Goal: Task Accomplishment & Management: Complete application form

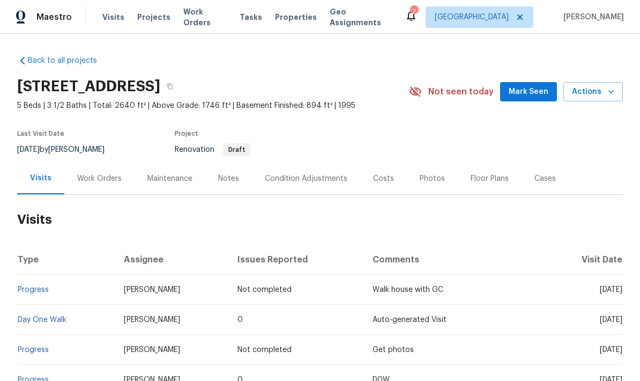
click at [84, 178] on div "Work Orders" at bounding box center [99, 178] width 45 height 11
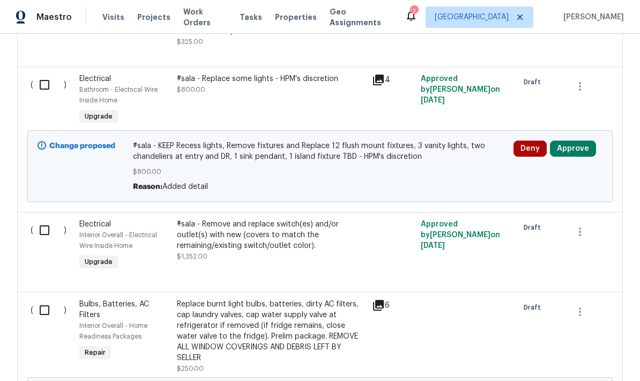
scroll to position [499, 0]
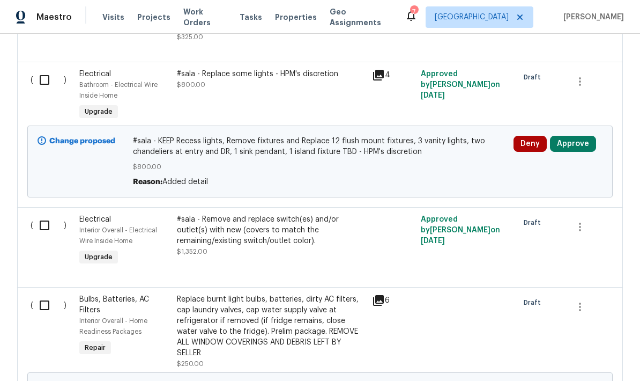
click at [574, 146] on button "Approve" at bounding box center [573, 144] width 46 height 16
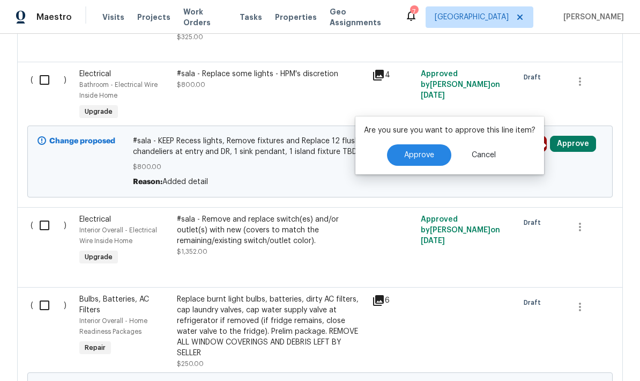
click at [404, 147] on button "Approve" at bounding box center [419, 154] width 64 height 21
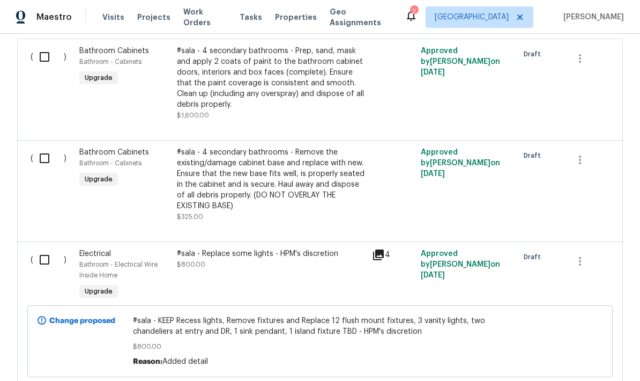
scroll to position [320, 0]
click at [258, 75] on div "#sala - 4 secondary bathrooms - Prep, sand, mask and apply 2 coats of paint to …" at bounding box center [271, 77] width 189 height 64
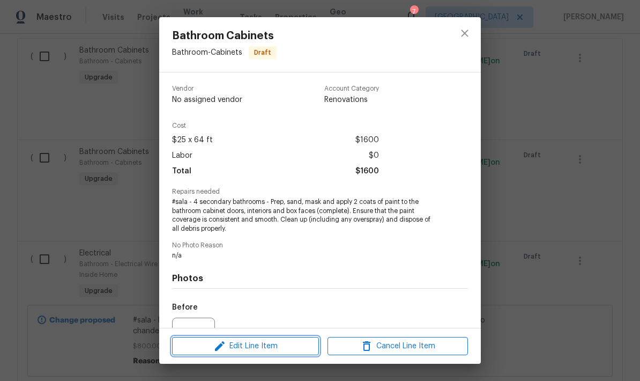
click at [263, 346] on span "Edit Line Item" at bounding box center [245, 346] width 141 height 13
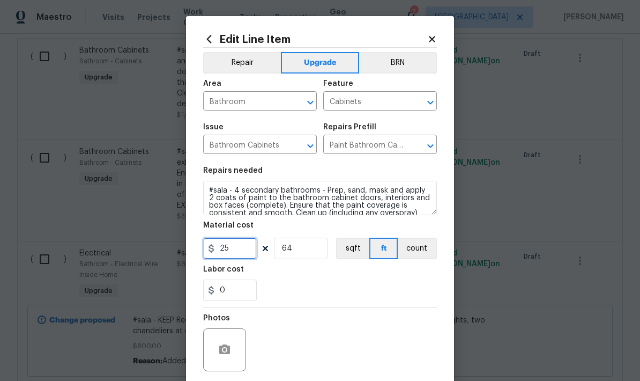
click at [240, 248] on input "25" at bounding box center [230, 248] width 54 height 21
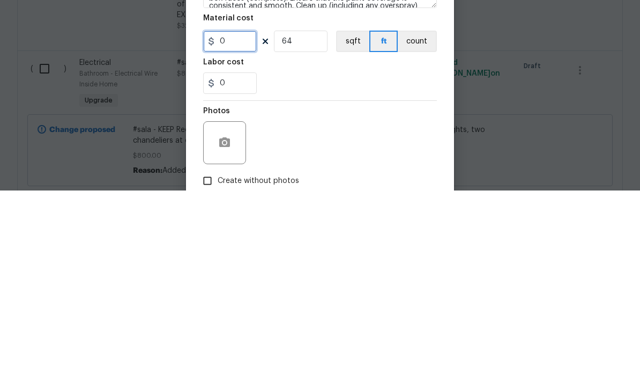
scroll to position [40, 0]
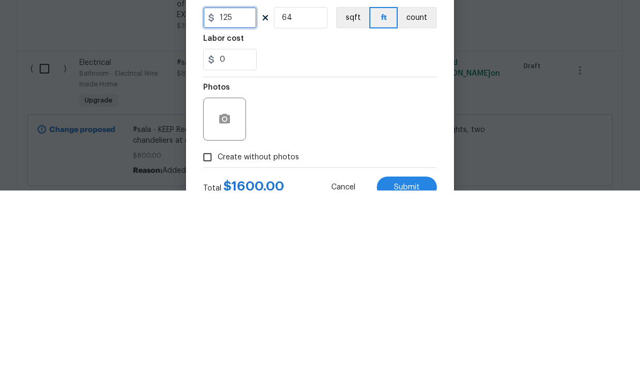
type input "125"
click at [305, 197] on input "64" at bounding box center [301, 207] width 54 height 21
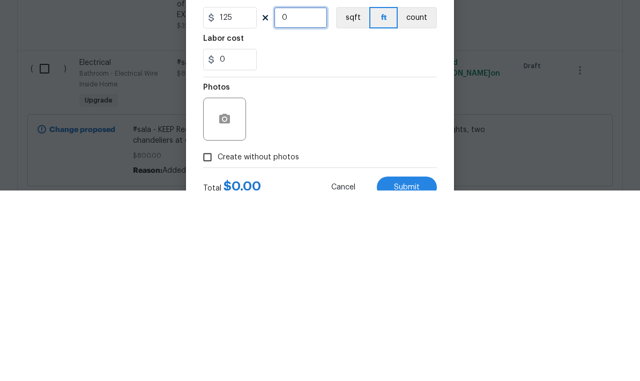
type input "4"
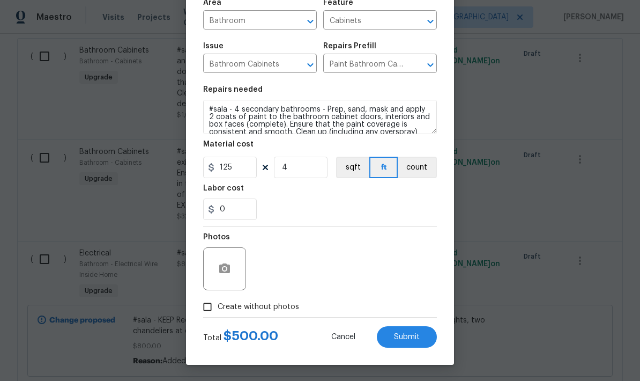
scroll to position [83, 0]
click at [219, 269] on icon "button" at bounding box center [224, 268] width 13 height 13
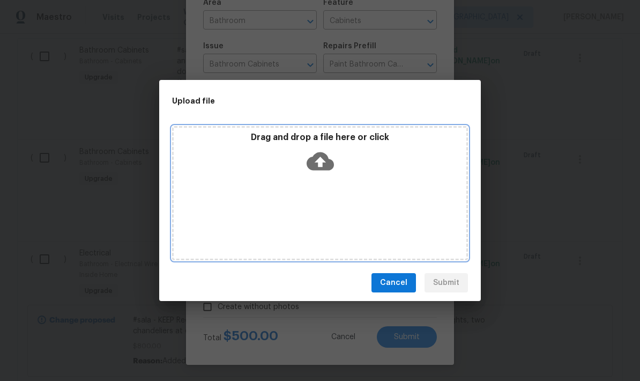
click at [298, 213] on div "Drag and drop a file here or click" at bounding box center [320, 193] width 296 height 134
click at [325, 178] on div "Drag and drop a file here or click" at bounding box center [320, 193] width 296 height 134
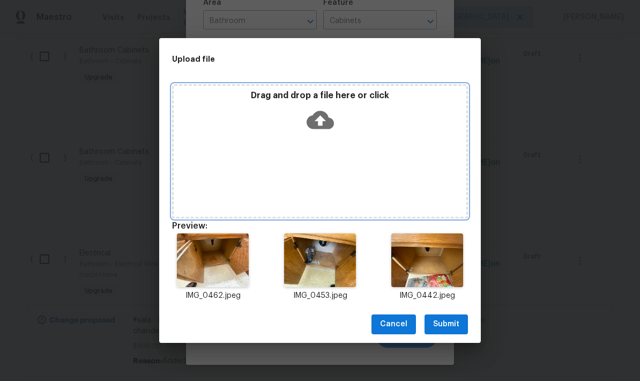
click at [355, 157] on div "Drag and drop a file here or click" at bounding box center [320, 151] width 296 height 134
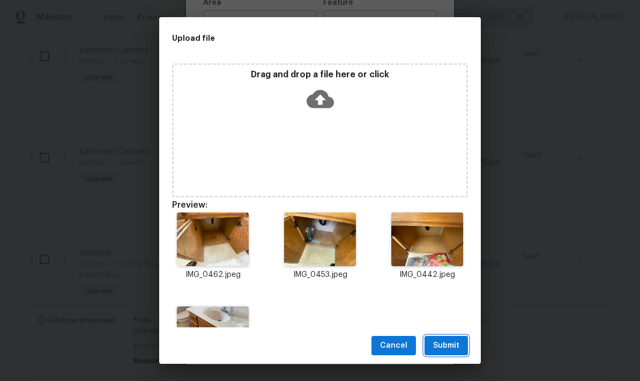
click at [450, 344] on span "Submit" at bounding box center [446, 345] width 26 height 13
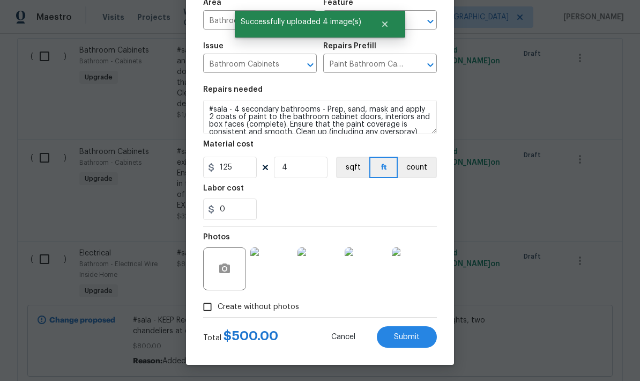
click at [406, 341] on span "Submit" at bounding box center [407, 337] width 26 height 8
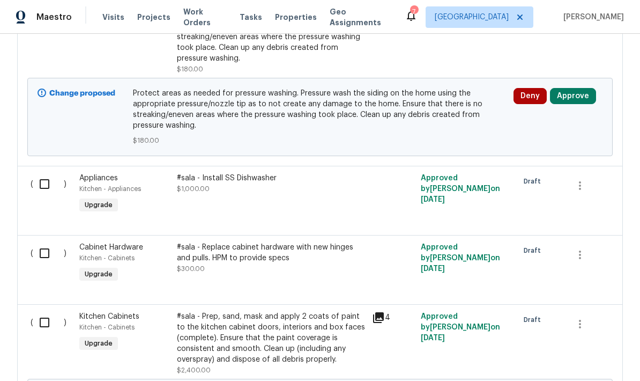
scroll to position [1264, 0]
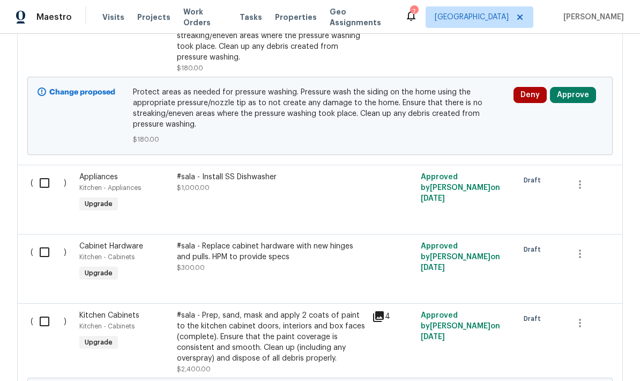
click at [249, 172] on div "#sala - Install SS Dishwasher $1,000.00" at bounding box center [271, 182] width 189 height 21
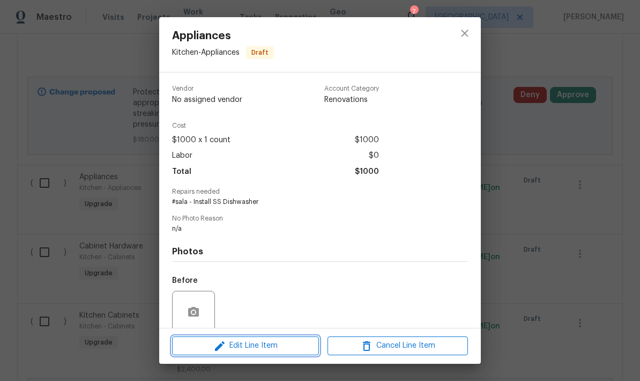
click at [247, 347] on span "Edit Line Item" at bounding box center [245, 345] width 141 height 13
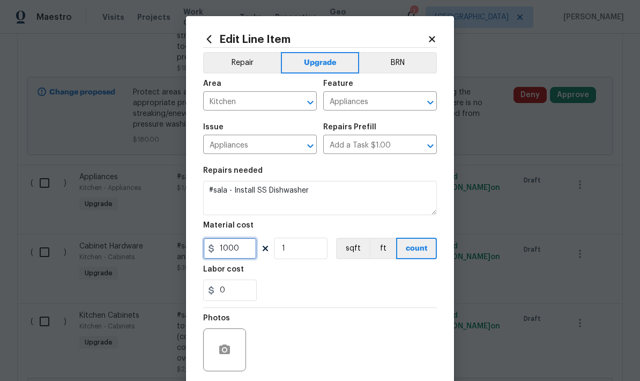
click at [246, 256] on input "1000" at bounding box center [230, 248] width 54 height 21
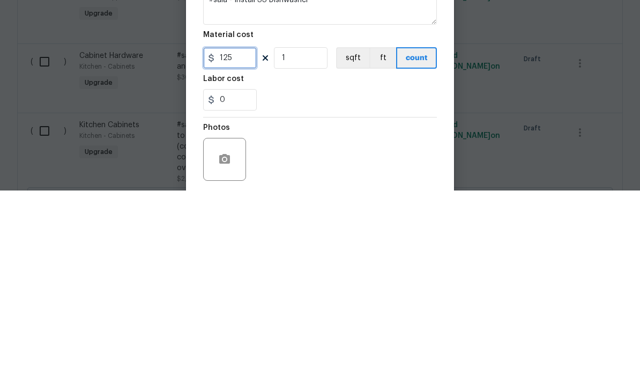
type input "125"
click at [331, 266] on div "Labor cost" at bounding box center [320, 273] width 234 height 14
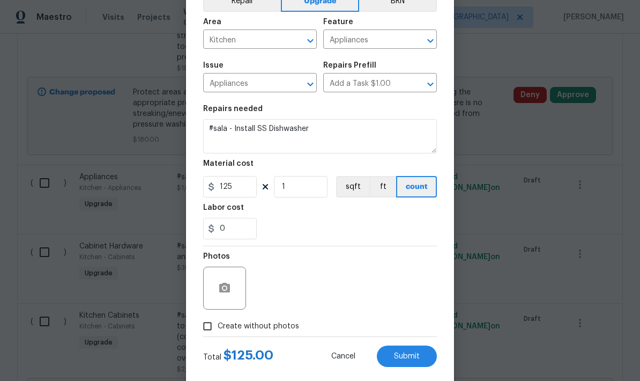
scroll to position [83, 0]
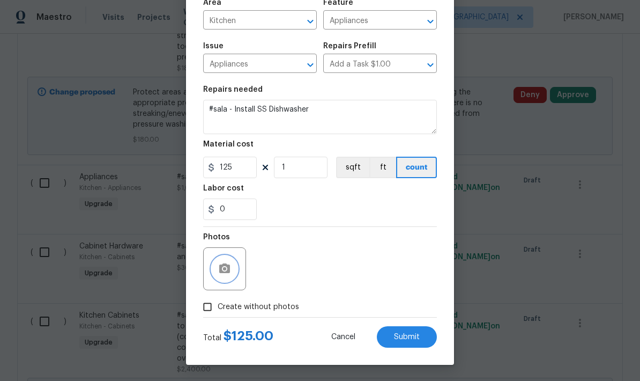
click at [219, 263] on icon "button" at bounding box center [224, 268] width 13 height 13
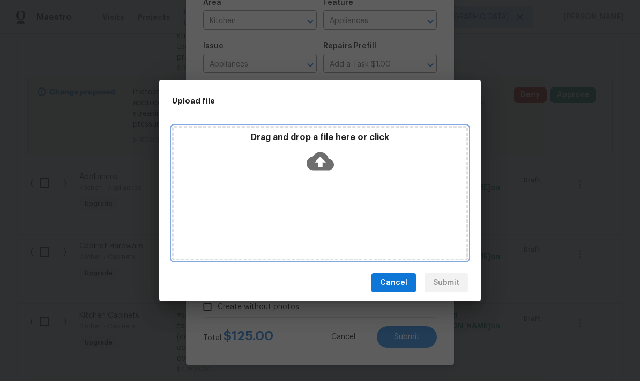
click at [301, 214] on div "Drag and drop a file here or click" at bounding box center [320, 193] width 296 height 134
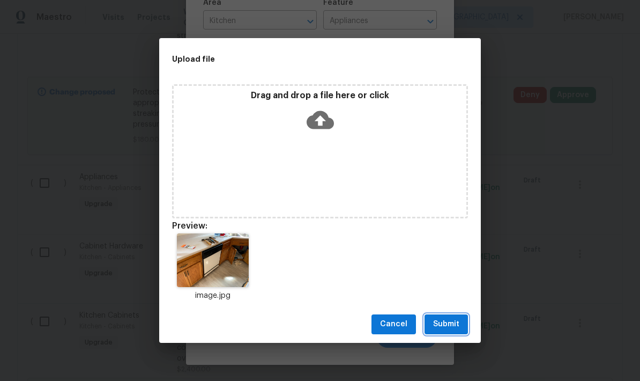
click at [443, 321] on span "Submit" at bounding box center [446, 324] width 26 height 13
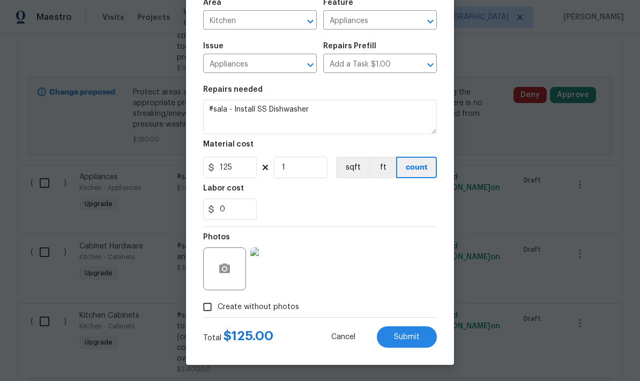
click at [400, 338] on span "Submit" at bounding box center [407, 337] width 26 height 8
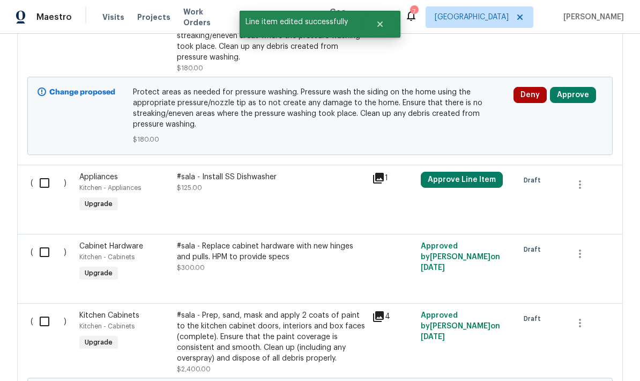
scroll to position [0, 0]
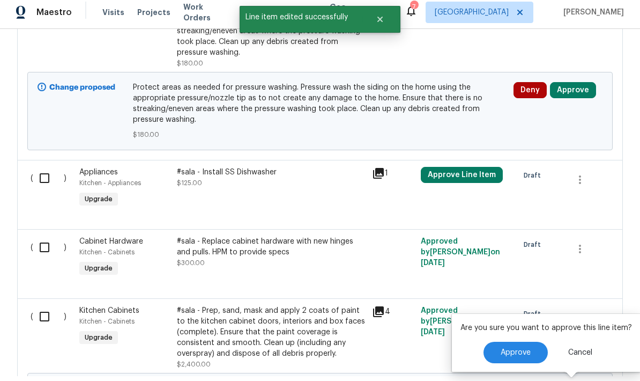
click at [498, 342] on button "Approve" at bounding box center [516, 352] width 64 height 21
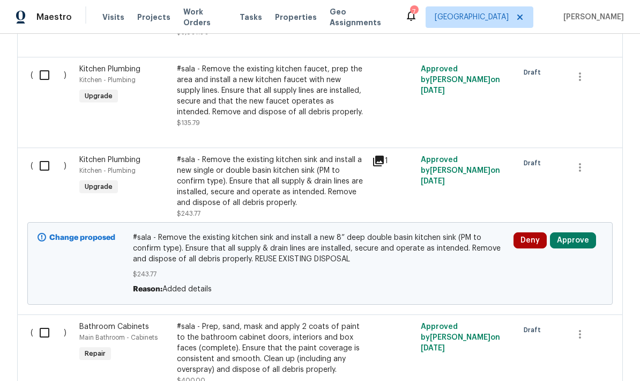
scroll to position [1851, 0]
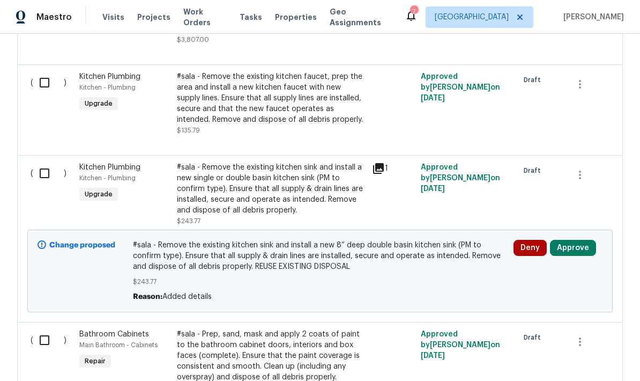
click at [45, 162] on input "checkbox" at bounding box center [48, 173] width 31 height 23
checkbox input "true"
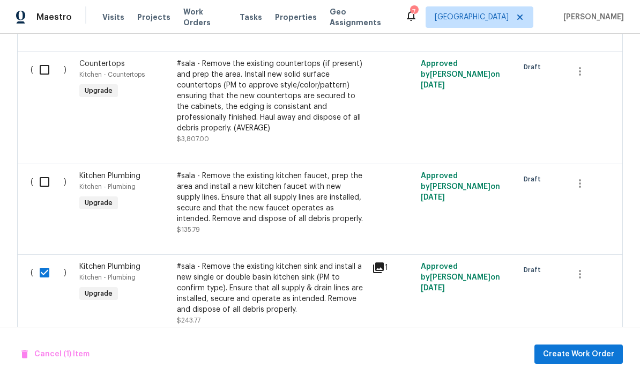
scroll to position [1735, 0]
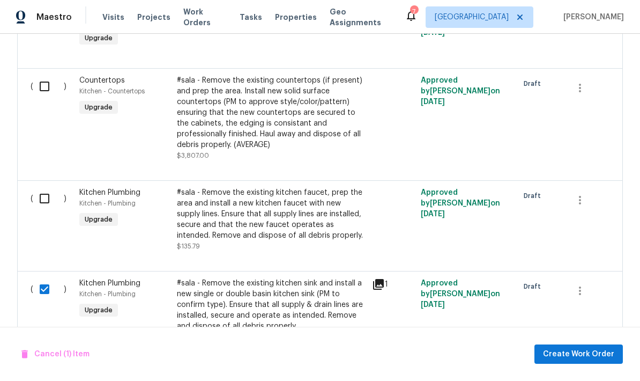
click at [42, 187] on input "checkbox" at bounding box center [48, 198] width 31 height 23
checkbox input "true"
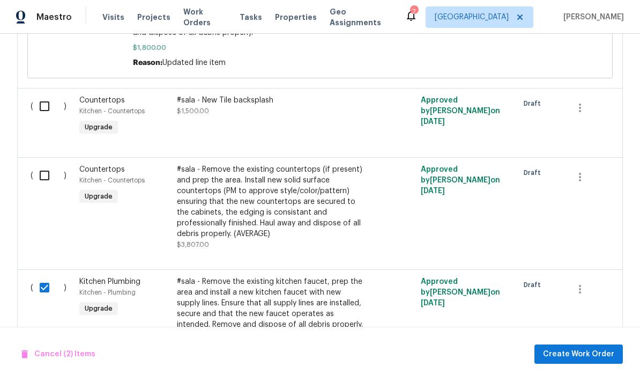
click at [47, 164] on input "checkbox" at bounding box center [48, 175] width 31 height 23
checkbox input "true"
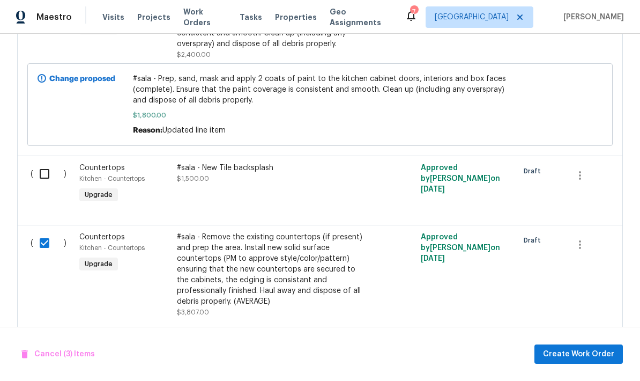
click at [43, 163] on input "checkbox" at bounding box center [48, 174] width 31 height 23
checkbox input "true"
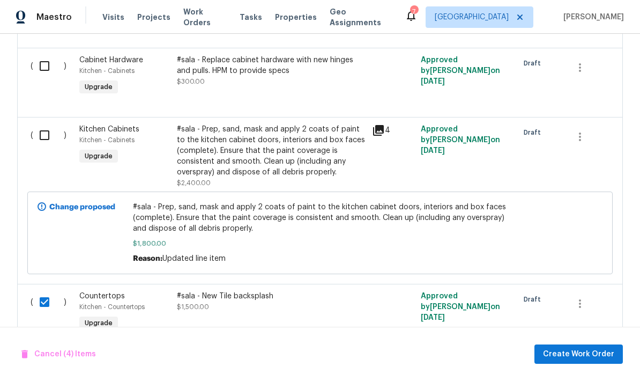
scroll to position [1438, 0]
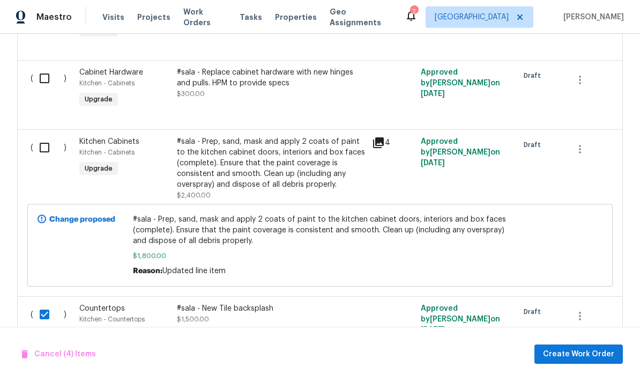
click at [42, 136] on input "checkbox" at bounding box center [48, 147] width 31 height 23
checkbox input "true"
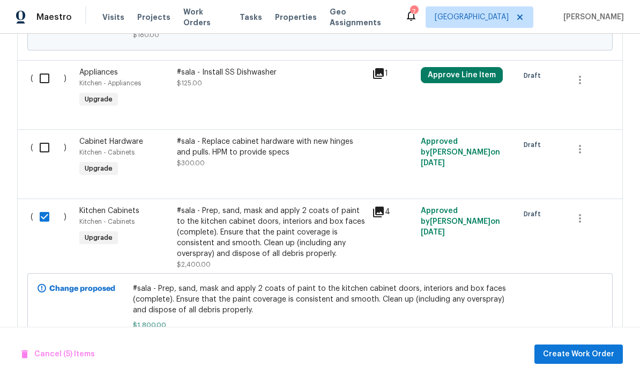
scroll to position [1345, 0]
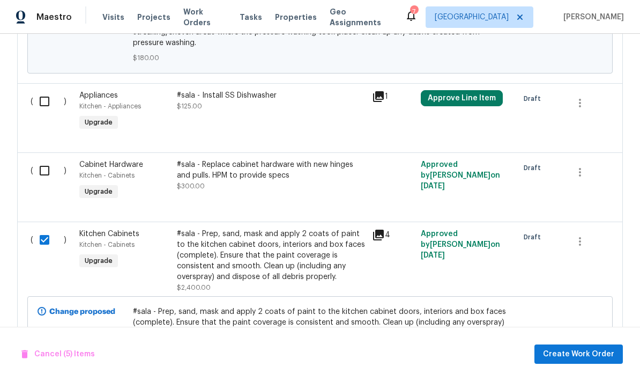
click at [42, 159] on input "checkbox" at bounding box center [48, 170] width 31 height 23
checkbox input "true"
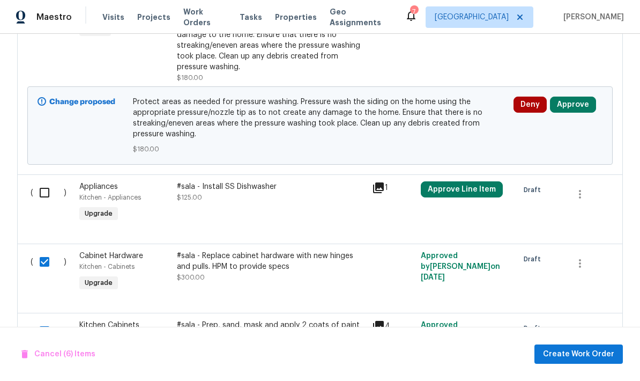
scroll to position [1253, 0]
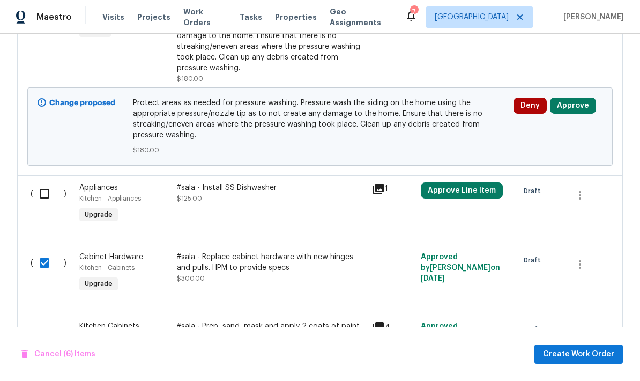
click at [45, 182] on input "checkbox" at bounding box center [48, 193] width 31 height 23
checkbox input "true"
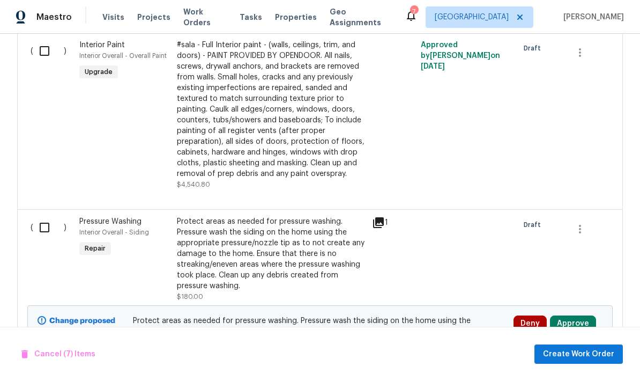
scroll to position [1033, 0]
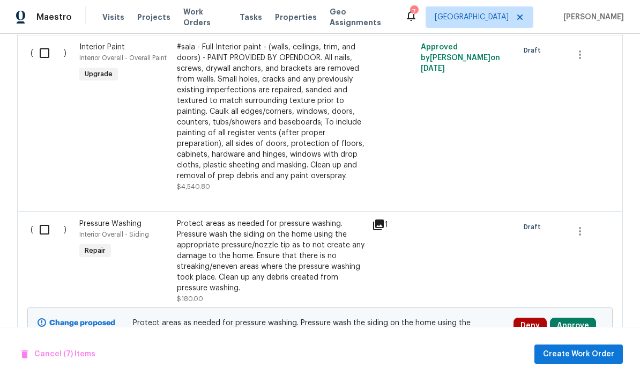
click at [44, 218] on input "checkbox" at bounding box center [48, 229] width 31 height 23
checkbox input "true"
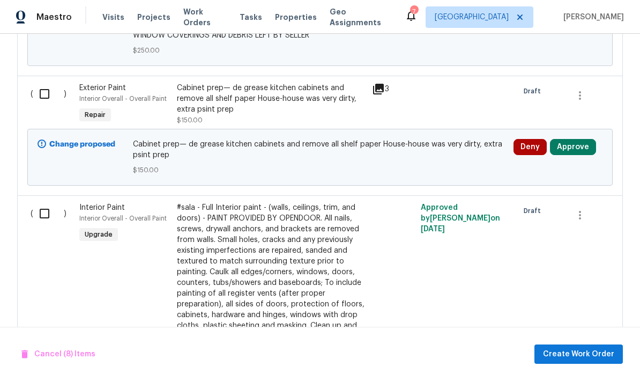
scroll to position [870, 0]
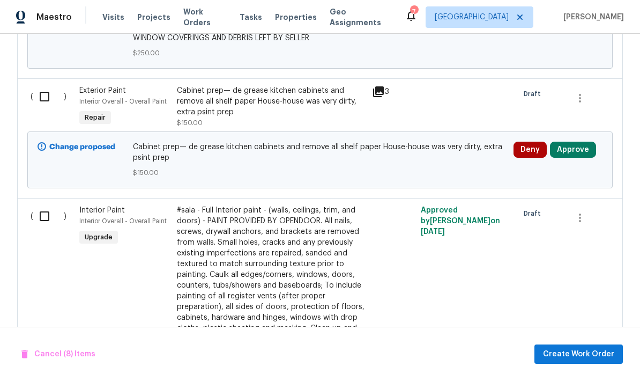
click at [46, 205] on input "checkbox" at bounding box center [48, 216] width 31 height 23
checkbox input "true"
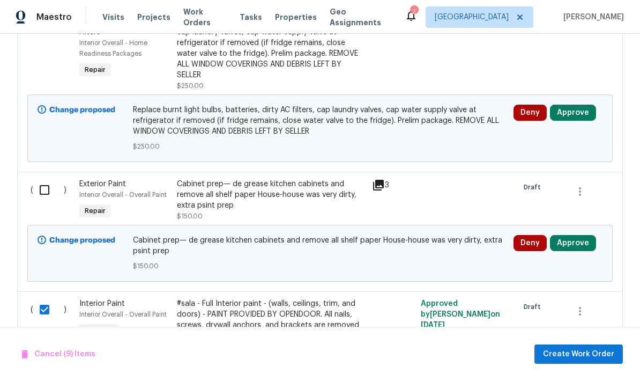
scroll to position [777, 0]
click at [41, 178] on input "checkbox" at bounding box center [48, 189] width 31 height 23
checkbox input "true"
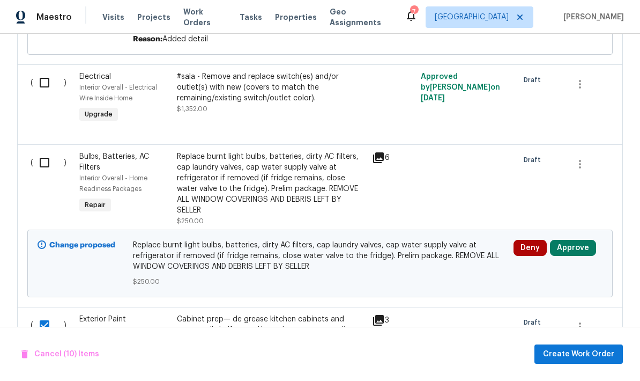
scroll to position [623, 0]
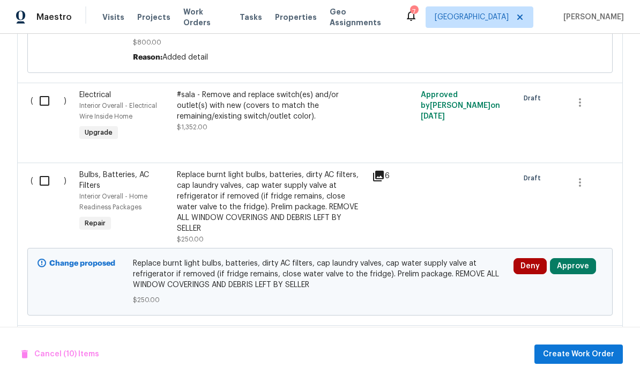
click at [46, 169] on input "checkbox" at bounding box center [48, 180] width 31 height 23
checkbox input "true"
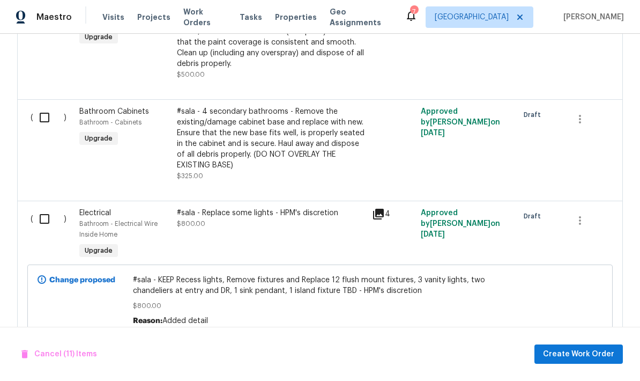
scroll to position [359, 0]
click at [49, 208] on input "checkbox" at bounding box center [48, 219] width 31 height 23
checkbox input "true"
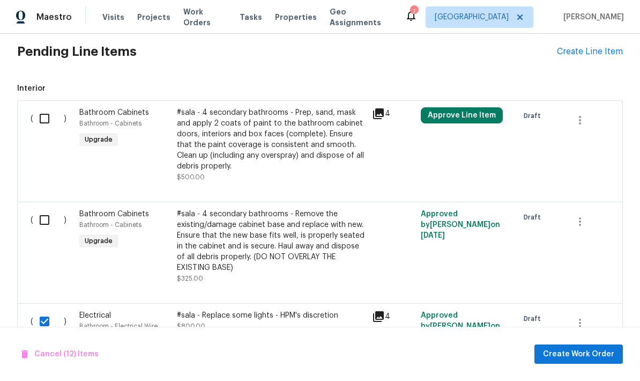
scroll to position [257, 0]
click at [586, 357] on span "Create Work Order" at bounding box center [578, 354] width 71 height 13
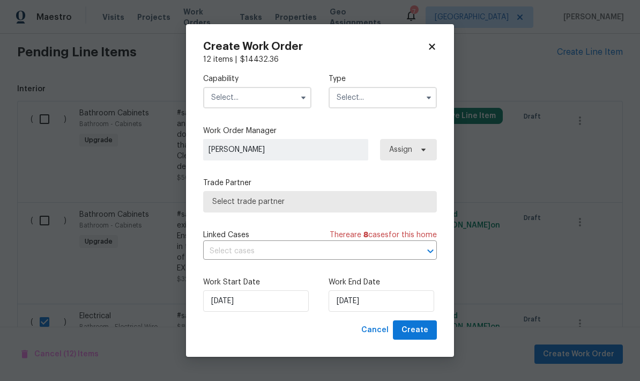
click at [225, 97] on input "text" at bounding box center [257, 97] width 108 height 21
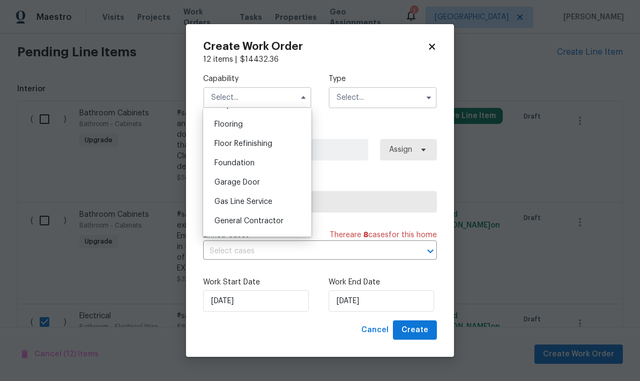
scroll to position [421, 0]
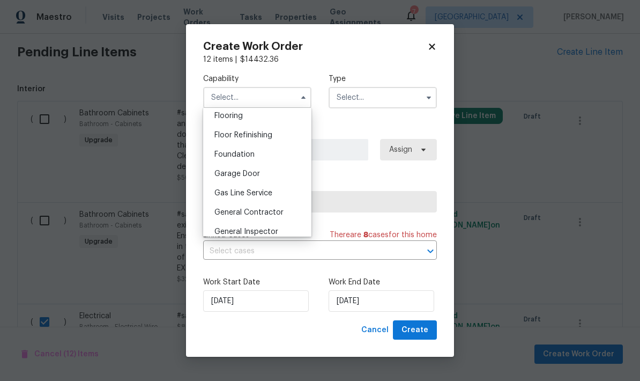
click at [232, 215] on span "General Contractor" at bounding box center [249, 213] width 69 height 8
type input "General Contractor"
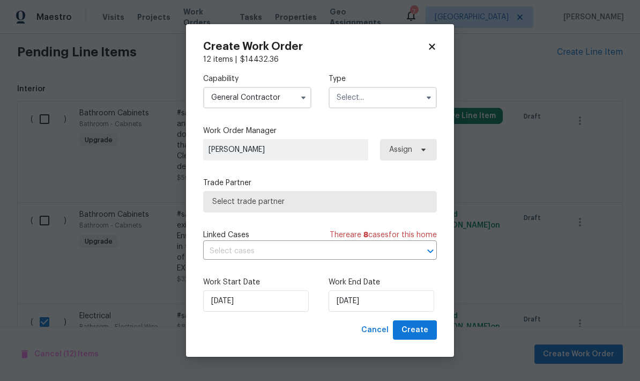
click at [350, 95] on input "text" at bounding box center [383, 97] width 108 height 21
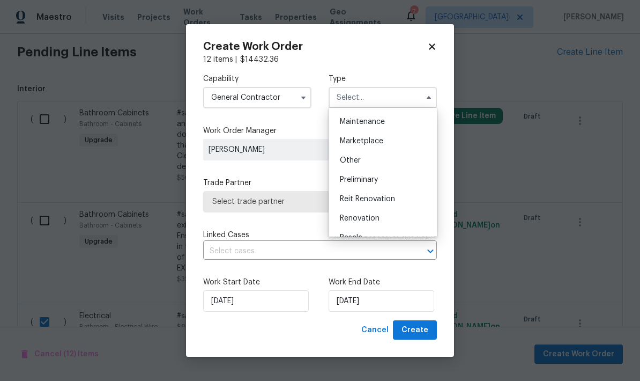
scroll to position [173, 0]
click at [351, 221] on span "Renovation" at bounding box center [360, 218] width 40 height 8
type input "Renovation"
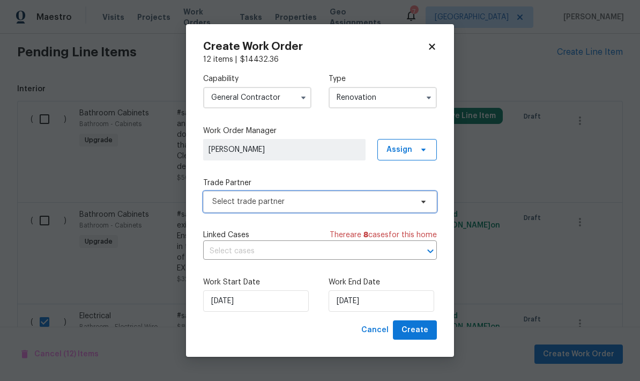
click at [233, 203] on span "Select trade partner" at bounding box center [312, 201] width 200 height 11
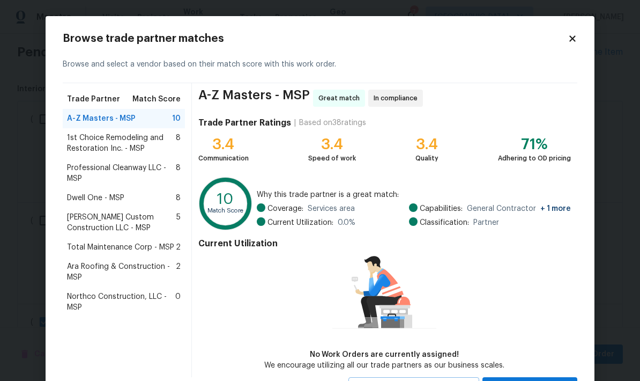
click at [89, 173] on span "Professional Cleanway LLC - MSP" at bounding box center [121, 173] width 109 height 21
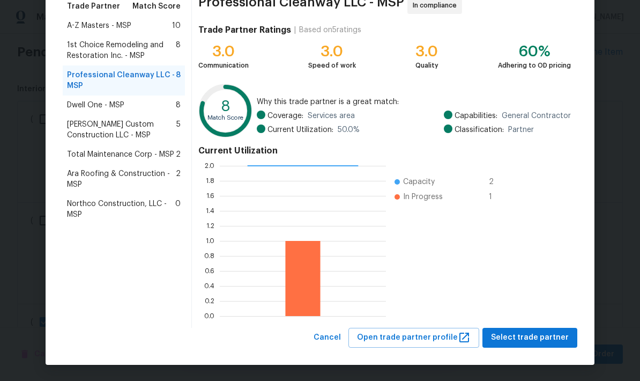
scroll to position [92, 0]
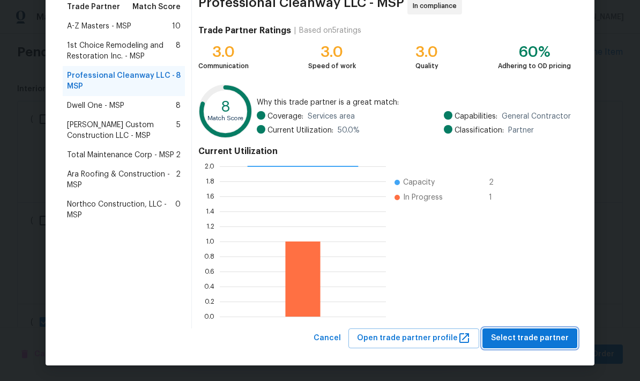
click at [525, 341] on span "Select trade partner" at bounding box center [530, 337] width 78 height 13
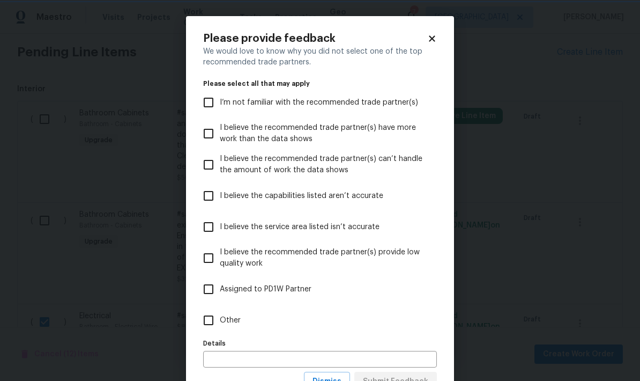
scroll to position [0, 0]
click at [211, 319] on input "Other" at bounding box center [208, 320] width 23 height 23
checkbox input "true"
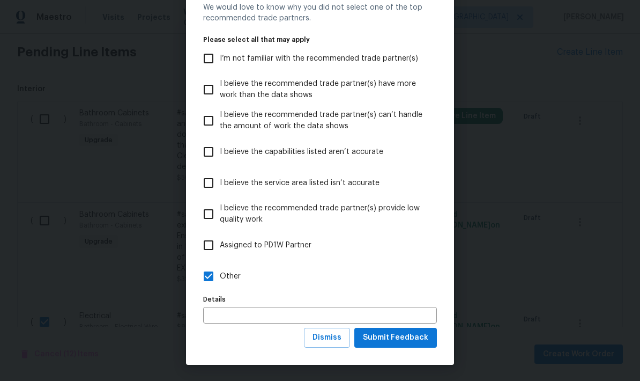
scroll to position [45, 0]
click at [225, 316] on input "text" at bounding box center [320, 315] width 234 height 17
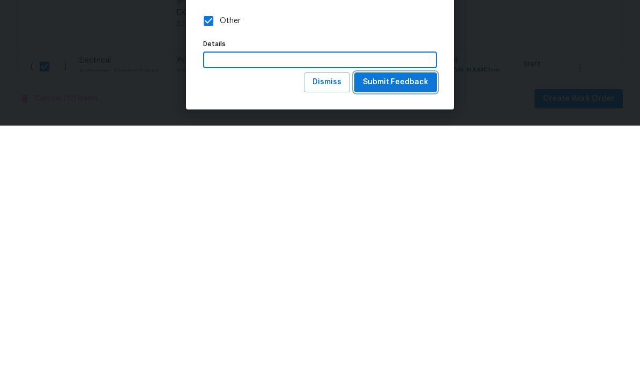
click at [395, 331] on span "Submit Feedback" at bounding box center [395, 337] width 65 height 13
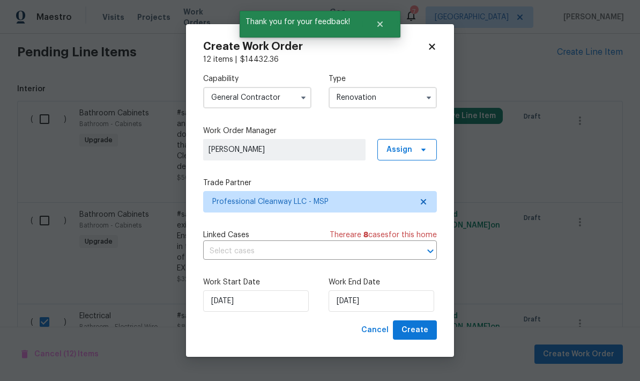
scroll to position [0, 0]
click at [385, 298] on input "[DATE]" at bounding box center [382, 300] width 106 height 21
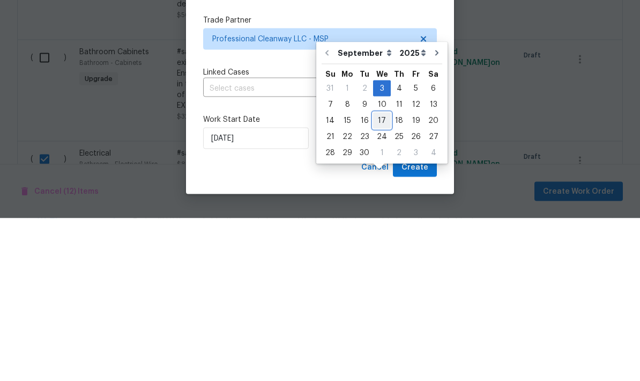
click at [377, 276] on div "17" at bounding box center [382, 283] width 18 height 15
type input "[DATE]"
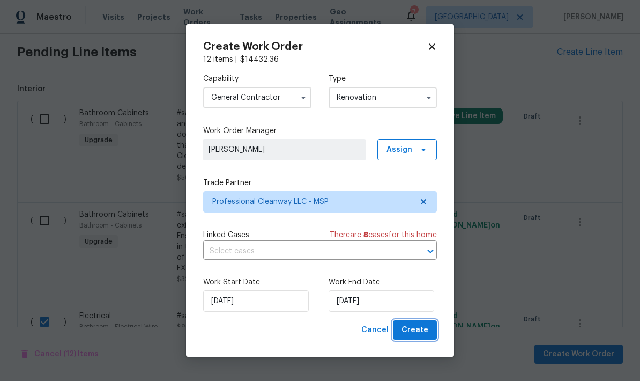
click at [418, 333] on span "Create" at bounding box center [415, 329] width 27 height 13
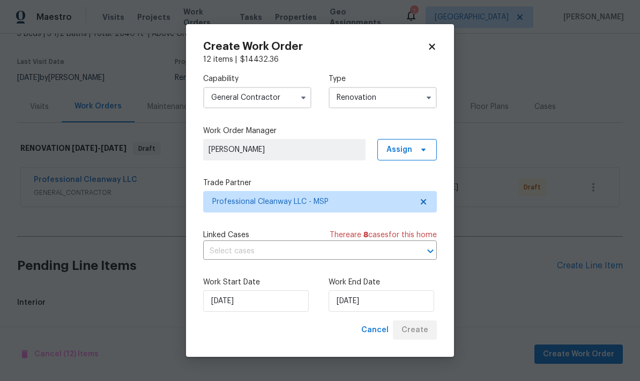
scroll to position [28, 0]
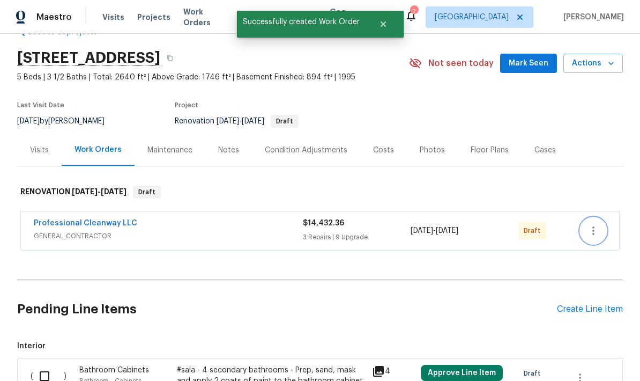
click at [597, 224] on icon "button" at bounding box center [593, 230] width 13 height 13
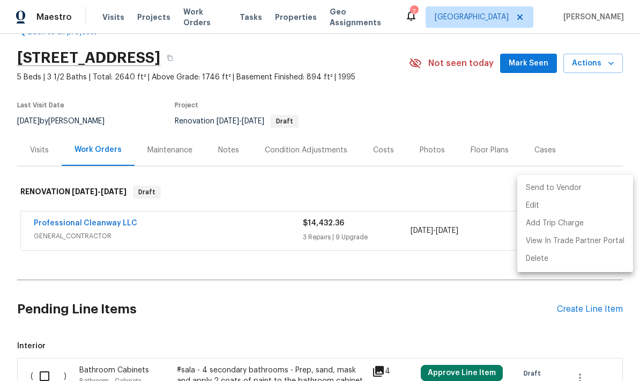
click at [530, 187] on li "Send to Vendor" at bounding box center [576, 188] width 116 height 18
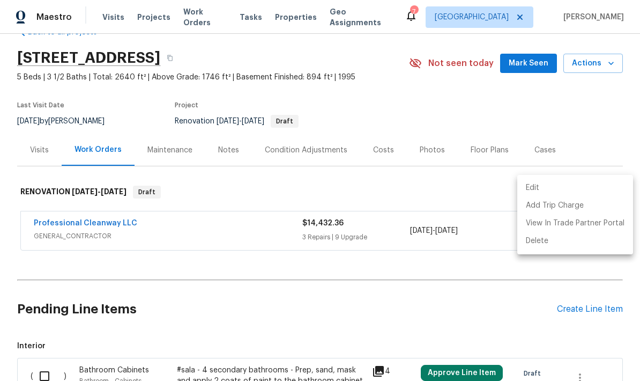
click at [567, 268] on div at bounding box center [320, 190] width 640 height 381
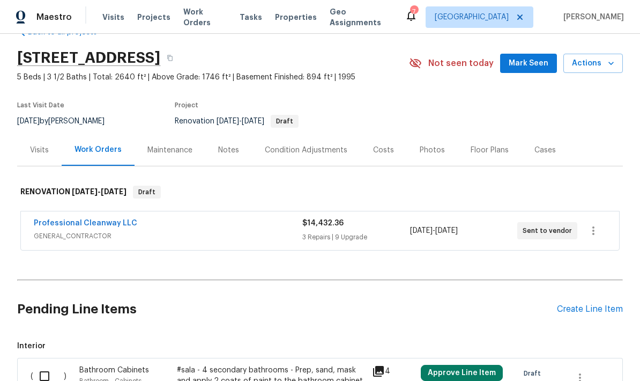
click at [569, 304] on div "Create Line Item" at bounding box center [590, 309] width 66 height 10
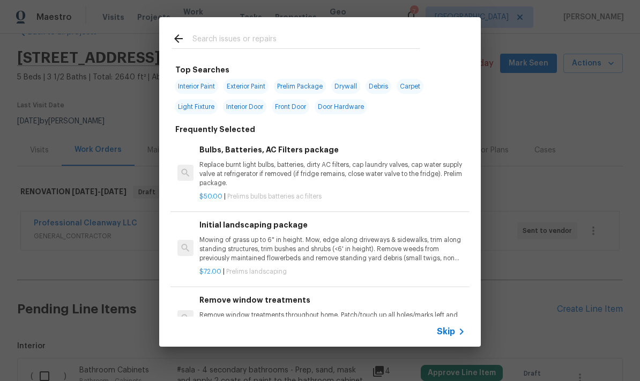
click at [202, 38] on input "text" at bounding box center [306, 40] width 227 height 16
type input "Dead"
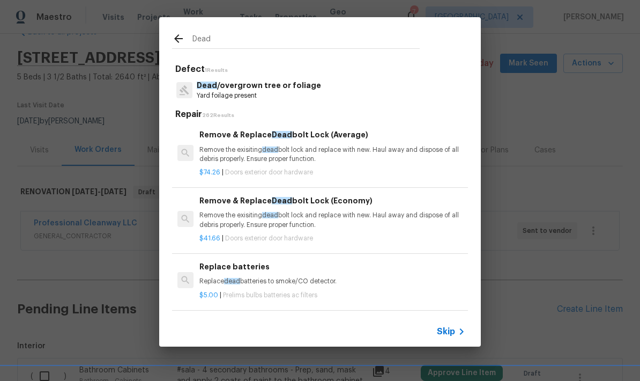
click at [220, 90] on p "Dead /overgrown tree or foliage" at bounding box center [259, 85] width 124 height 11
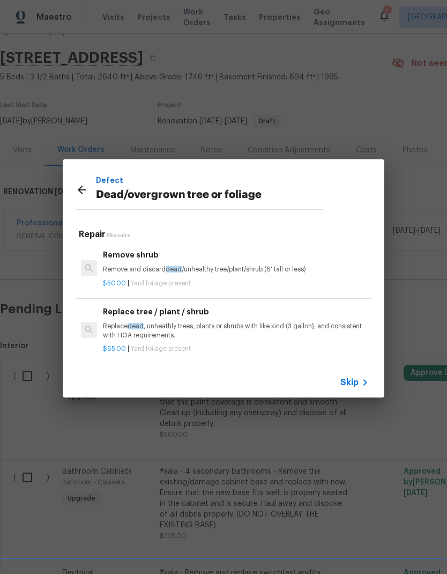
scroll to position [0, 0]
click at [84, 190] on icon at bounding box center [82, 190] width 9 height 9
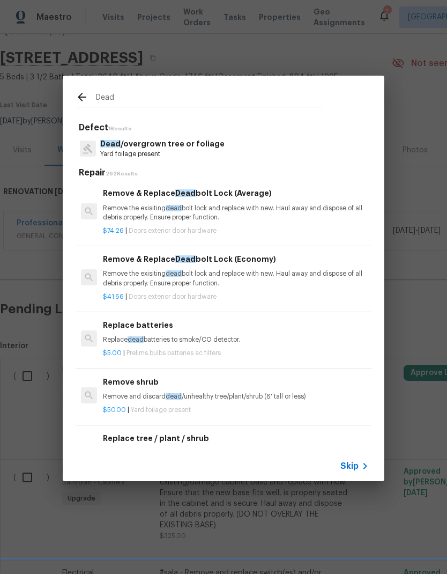
click at [126, 146] on p "Dead /overgrown tree or foliage" at bounding box center [162, 143] width 124 height 11
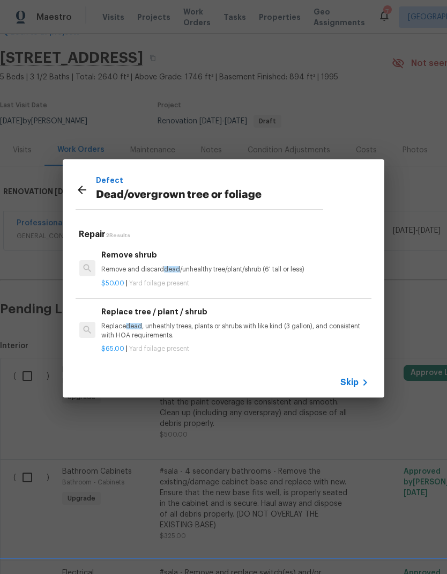
scroll to position [0, 2]
click at [131, 275] on div "$50.00 | Yard foilage present" at bounding box center [234, 281] width 266 height 13
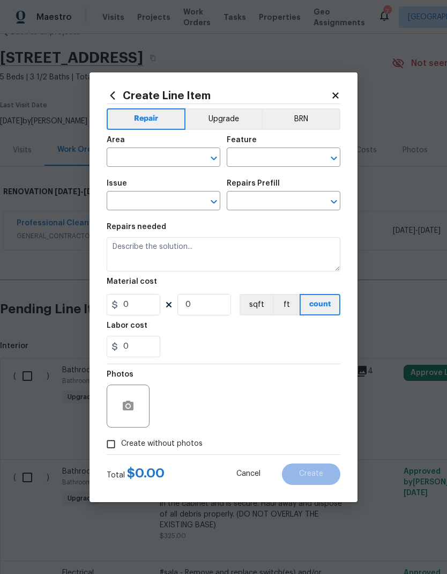
type input "Dead/overgrown tree or foliage"
type input "Remove shrub $50.00"
type textarea "Remove and discard dead/unhealthy tree/plant/shrub (6' tall or less)"
type input "50"
type input "1"
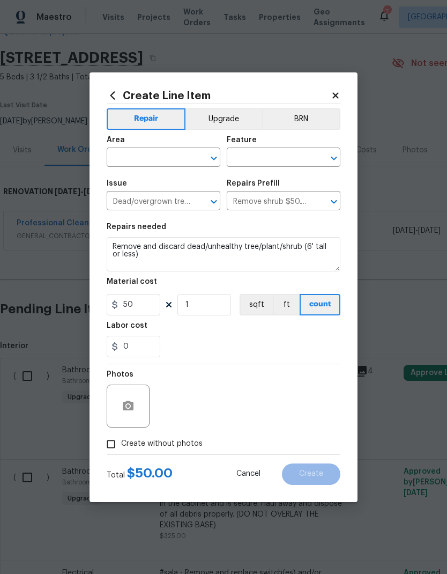
click at [114, 270] on textarea "Remove and discard dead/unhealthy tree/plant/shrub (6' tall or less)" at bounding box center [224, 254] width 234 height 34
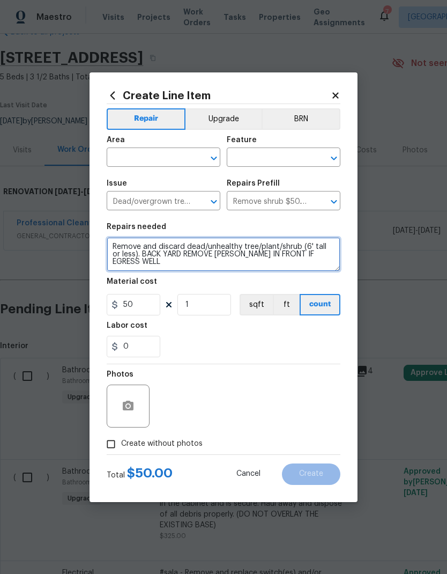
scroll to position [3, 0]
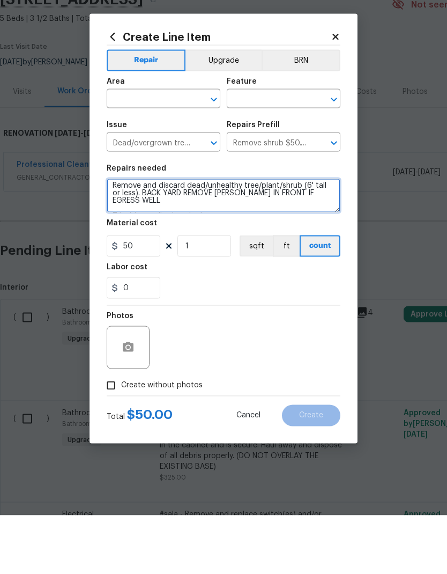
type textarea "Remove and discard dead/unhealthy tree/plant/shrub (6' tall or less). BACK YARD…"
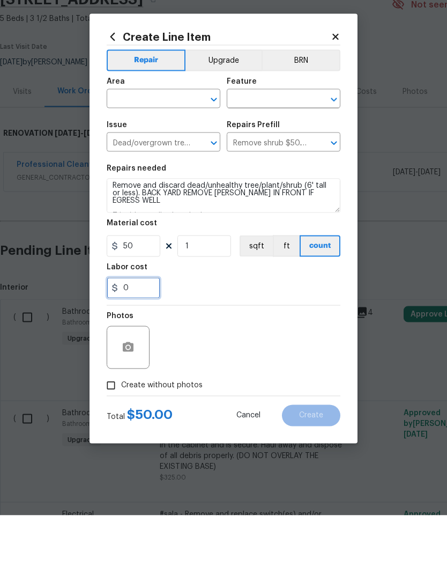
click at [136, 336] on input "0" at bounding box center [134, 346] width 54 height 21
type input "200"
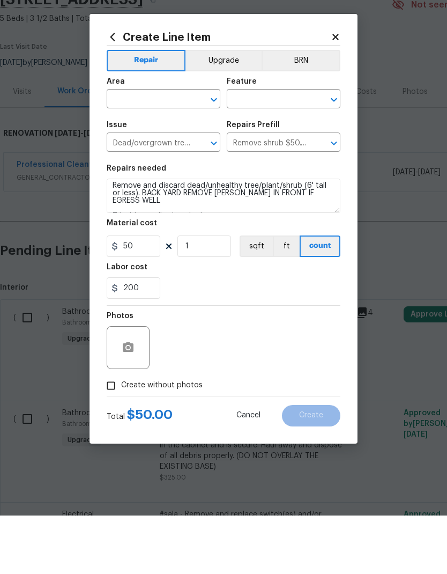
click at [198, 336] on div "200" at bounding box center [224, 346] width 234 height 21
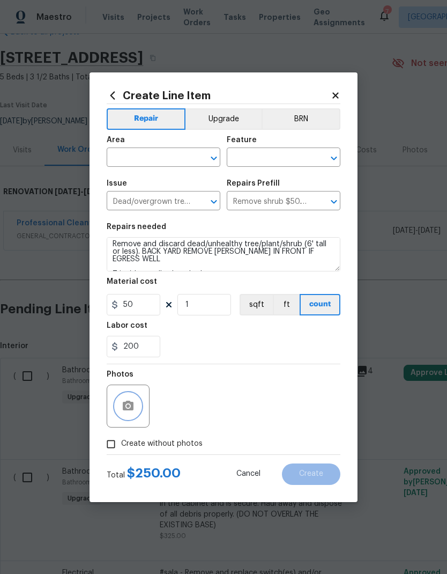
click at [117, 380] on button "button" at bounding box center [128, 406] width 26 height 26
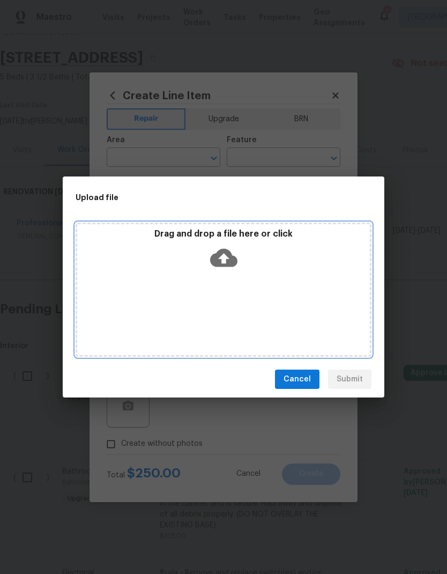
click at [288, 303] on div "Drag and drop a file here or click" at bounding box center [224, 290] width 296 height 134
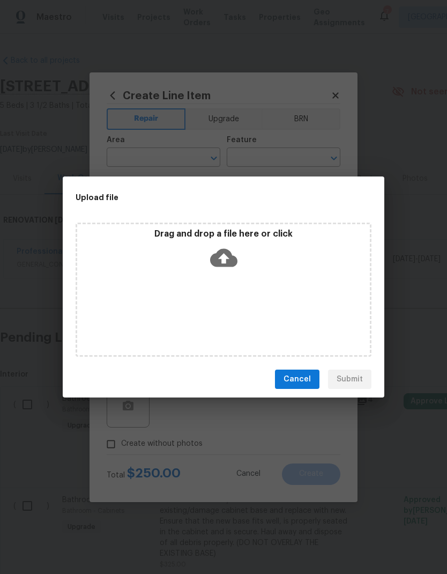
scroll to position [3, 0]
